Goal: Information Seeking & Learning: Learn about a topic

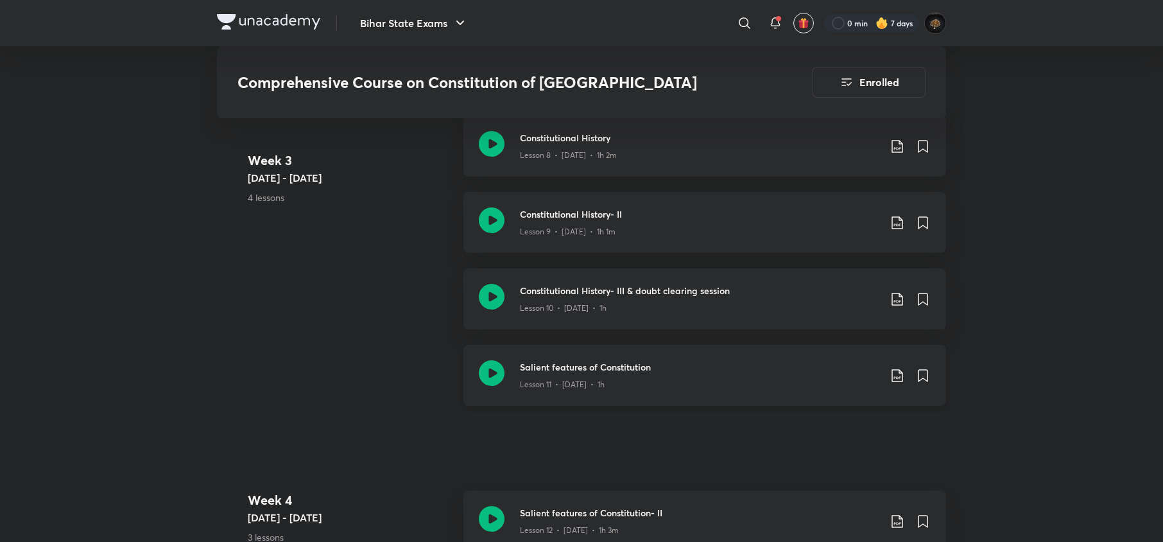
click at [490, 360] on icon at bounding box center [492, 373] width 26 height 26
